Goal: Task Accomplishment & Management: Manage account settings

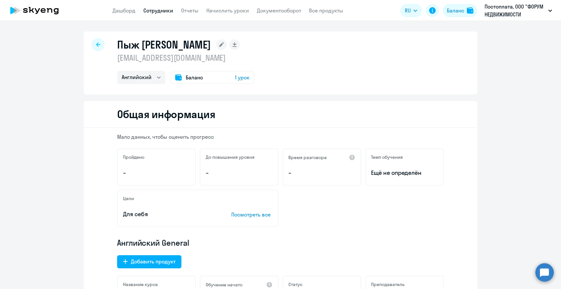
select select "english"
click at [102, 46] on div at bounding box center [98, 44] width 13 height 13
click at [234, 13] on link "Начислить уроки" at bounding box center [227, 10] width 43 height 7
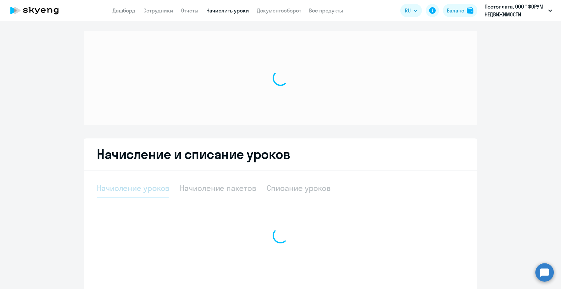
select select "10"
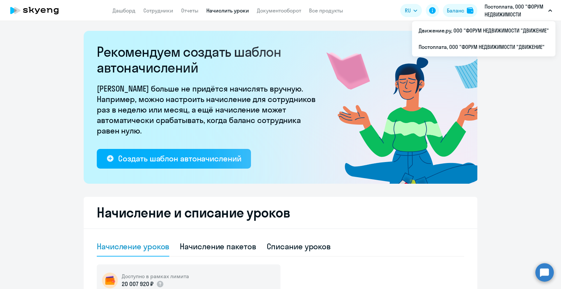
click at [515, 12] on p "Постоплата, ООО "ФОРУМ НЕДВИЖИМОСТИ "ДВИЖЕНИЕ"" at bounding box center [514, 11] width 61 height 16
click at [500, 14] on p "Постоплата, ООО "ФОРУМ НЕДВИЖИМОСТИ "ДВИЖЕНИЕ"" at bounding box center [514, 11] width 61 height 16
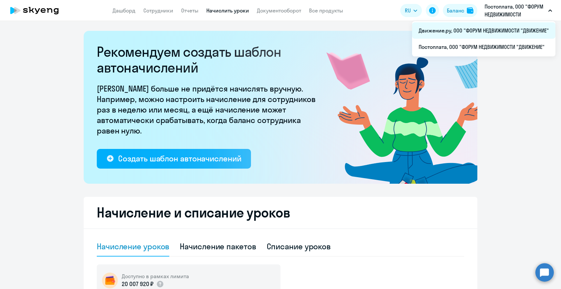
click at [482, 31] on li "Движение.ру, ООО "ФОРУМ НЕДВИЖИМОСТИ "ДВИЖЕНИЕ"" at bounding box center [483, 30] width 143 height 16
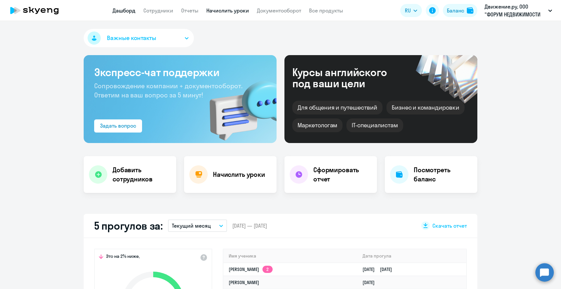
click at [223, 8] on link "Начислить уроки" at bounding box center [227, 10] width 43 height 7
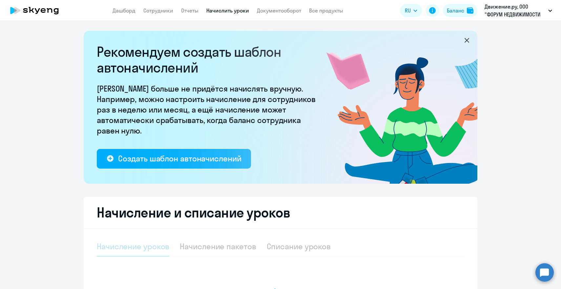
select select "10"
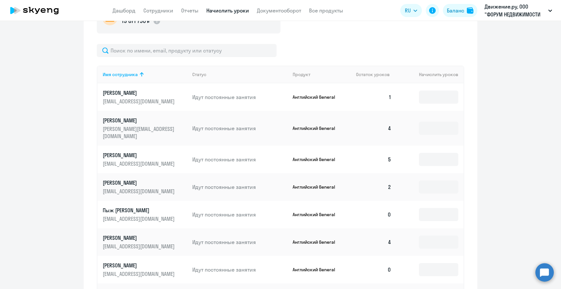
scroll to position [263, 0]
click at [436, 100] on input at bounding box center [438, 96] width 39 height 13
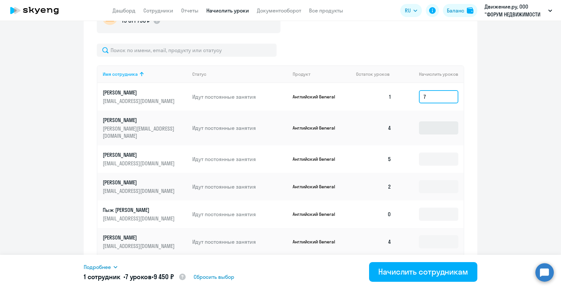
type input "7"
click at [428, 126] on input at bounding box center [438, 127] width 39 height 13
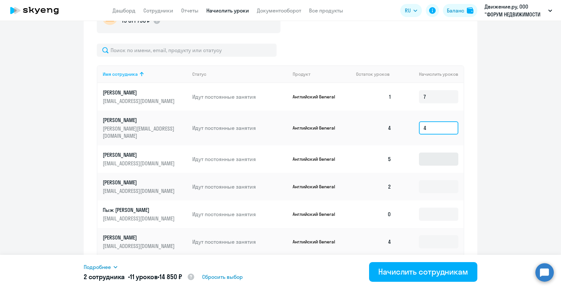
type input "4"
click at [431, 154] on input at bounding box center [438, 159] width 39 height 13
type input "3"
click at [433, 182] on input at bounding box center [438, 186] width 39 height 13
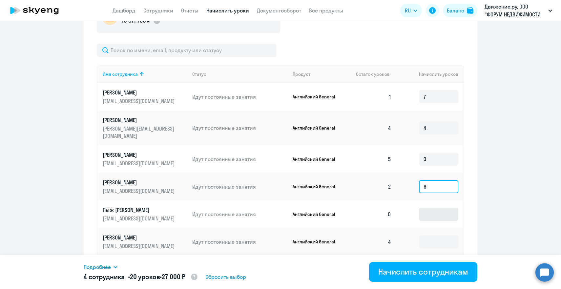
type input "6"
click at [441, 212] on input at bounding box center [438, 214] width 39 height 13
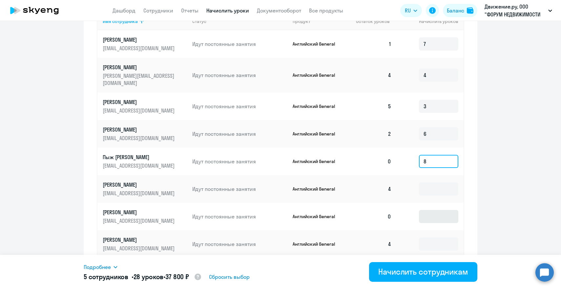
scroll to position [321, 0]
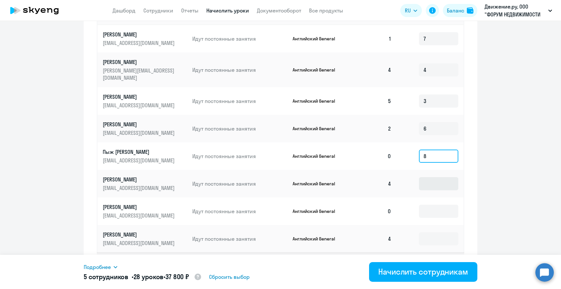
type input "8"
click at [441, 177] on input at bounding box center [438, 183] width 39 height 13
type input "4"
click at [438, 207] on input at bounding box center [438, 211] width 39 height 13
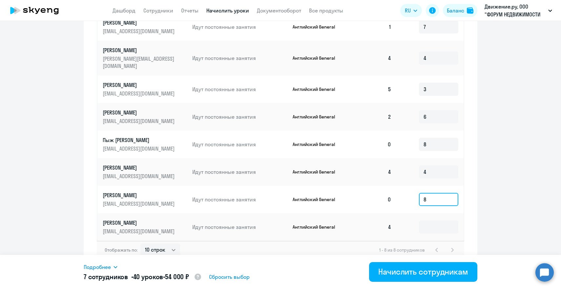
scroll to position [333, 0]
type input "8"
click at [431, 221] on input at bounding box center [438, 227] width 39 height 13
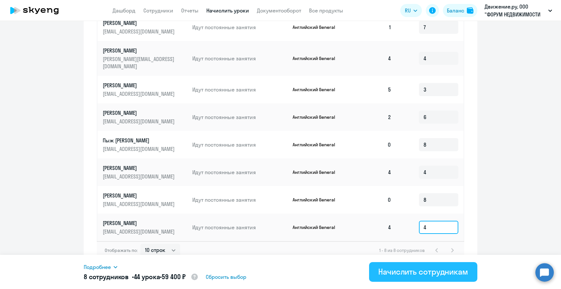
type input "4"
click at [421, 271] on div "Начислить сотрудникам" at bounding box center [423, 271] width 90 height 10
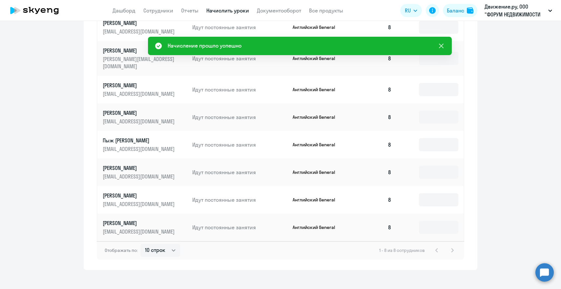
click at [441, 47] on icon at bounding box center [441, 46] width 8 height 8
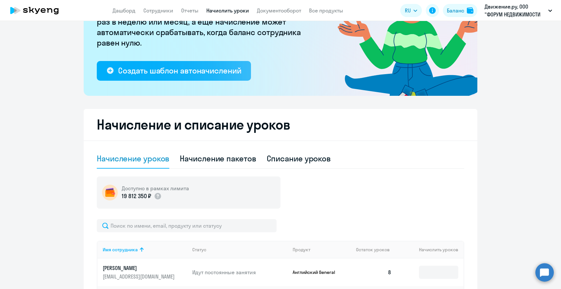
scroll to position [0, 0]
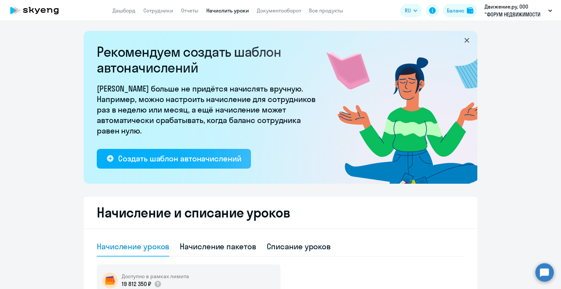
click at [467, 40] on icon at bounding box center [467, 40] width 8 height 8
